Goal: Check status: Check status

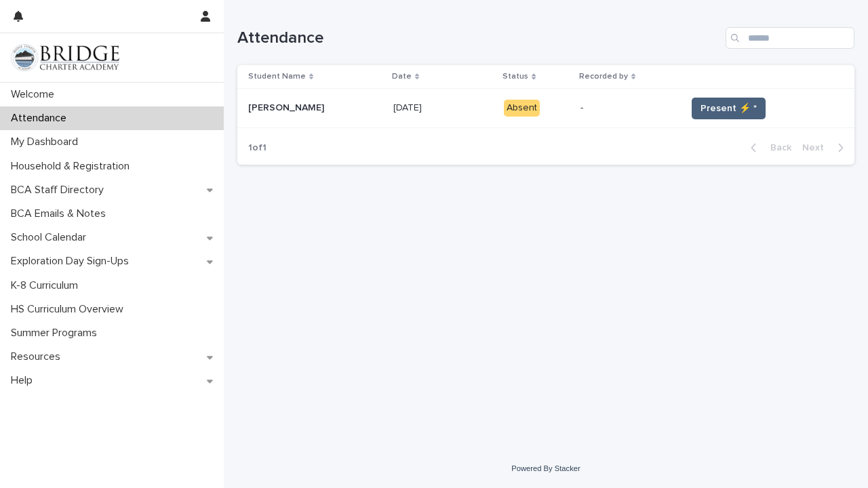
click at [732, 108] on span "Present ⚡ *" at bounding box center [729, 109] width 56 height 14
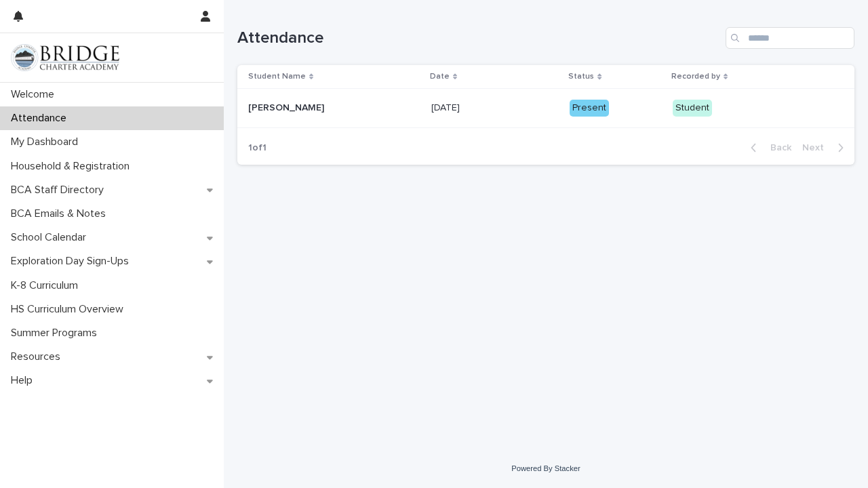
click at [720, 112] on p "Student" at bounding box center [733, 108] width 121 height 17
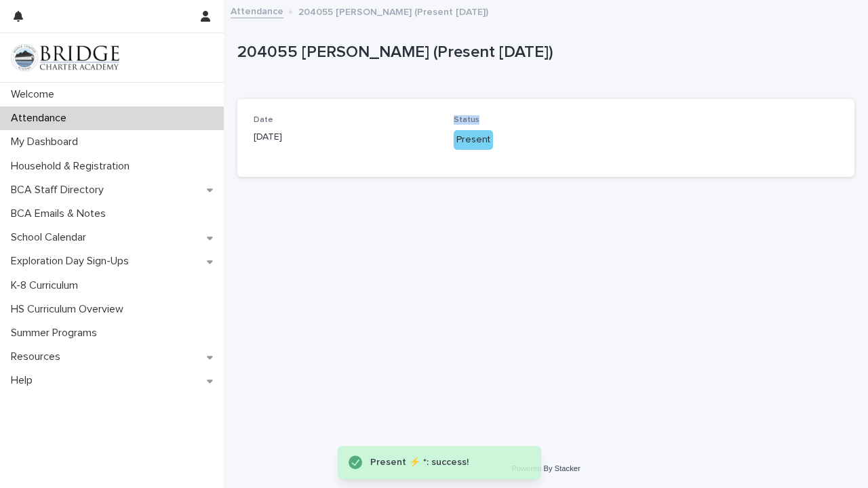
click at [720, 112] on div "Date [DATE] Status Present" at bounding box center [545, 138] width 617 height 78
